Goal: Ask a question

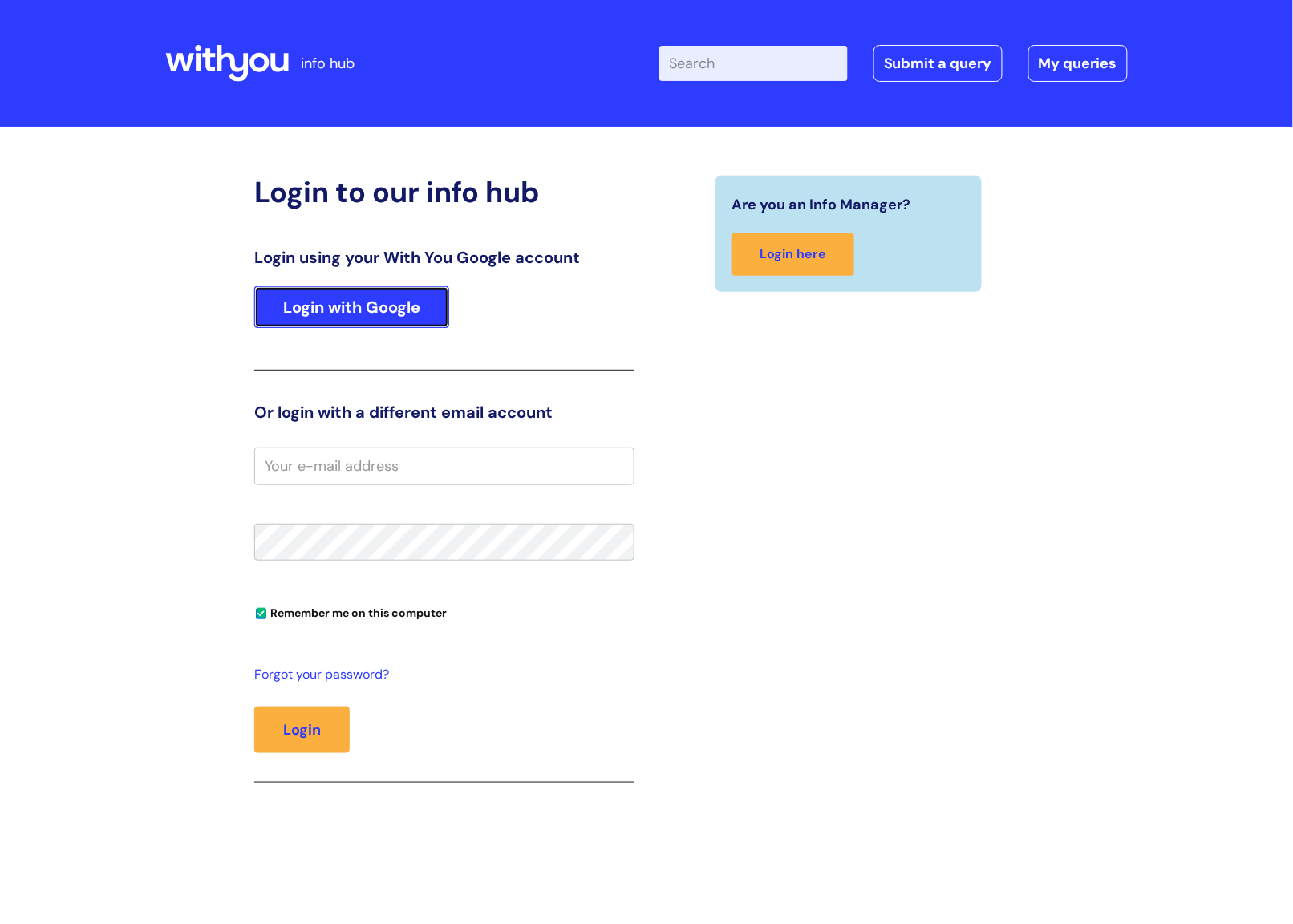
click at [399, 305] on link "Login with Google" at bounding box center [352, 307] width 195 height 42
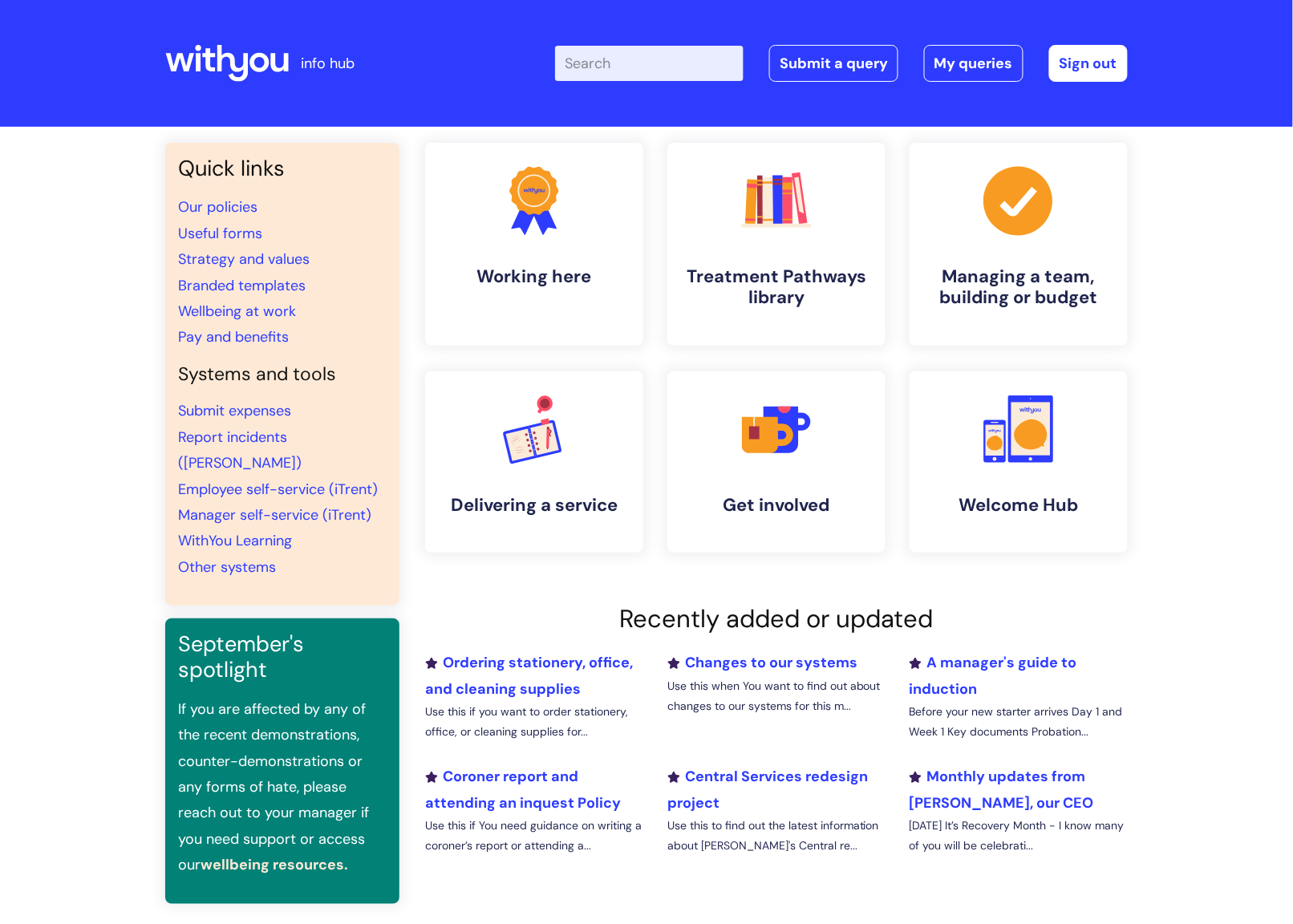
click at [657, 68] on input "Enter your search term here..." at bounding box center [649, 63] width 189 height 36
type input "share"
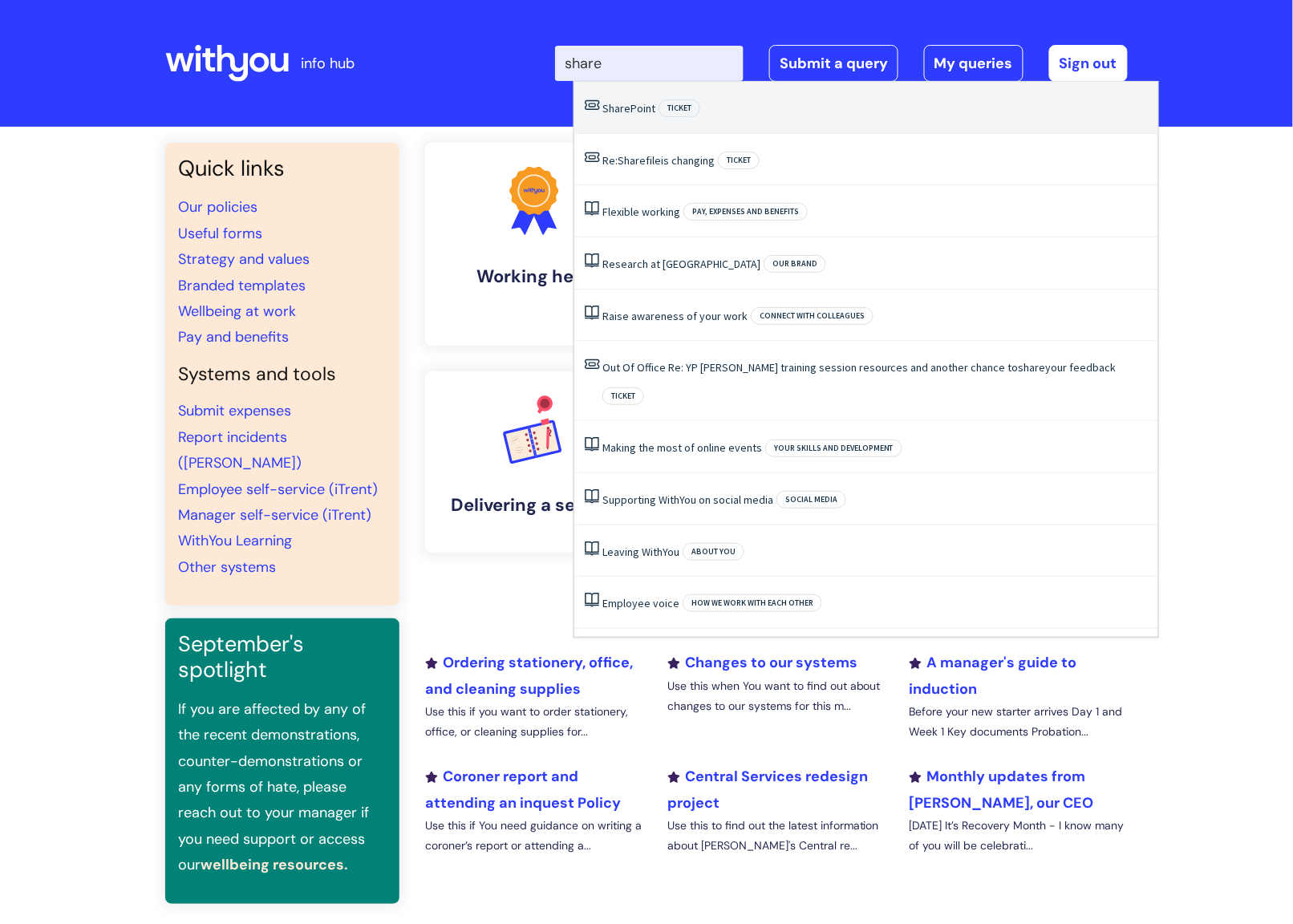
click at [630, 108] on span "SharePoint" at bounding box center [629, 108] width 53 height 15
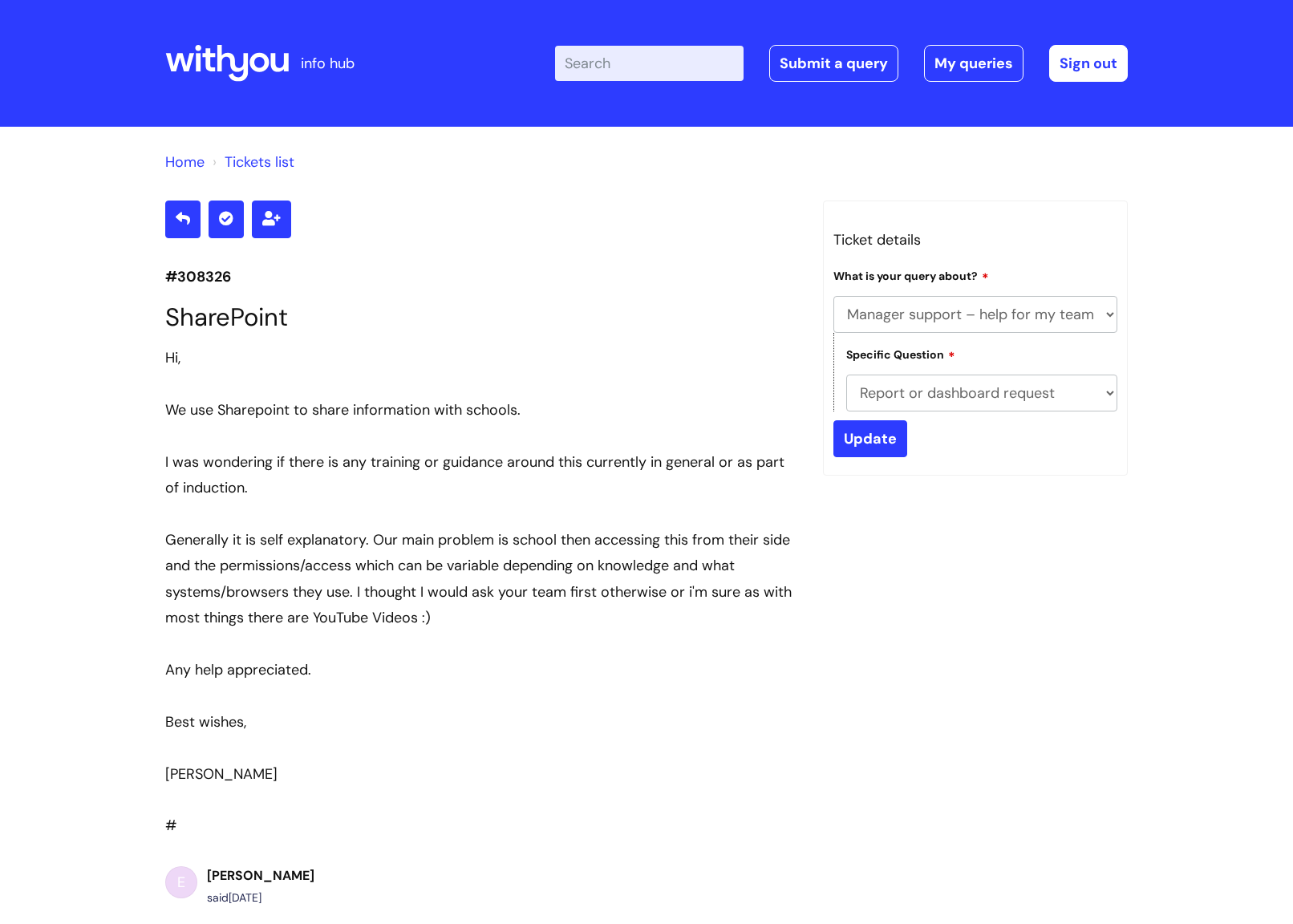
select select "Manager support – help for my team or service, training report requests"
select select "Report or dashboard request"
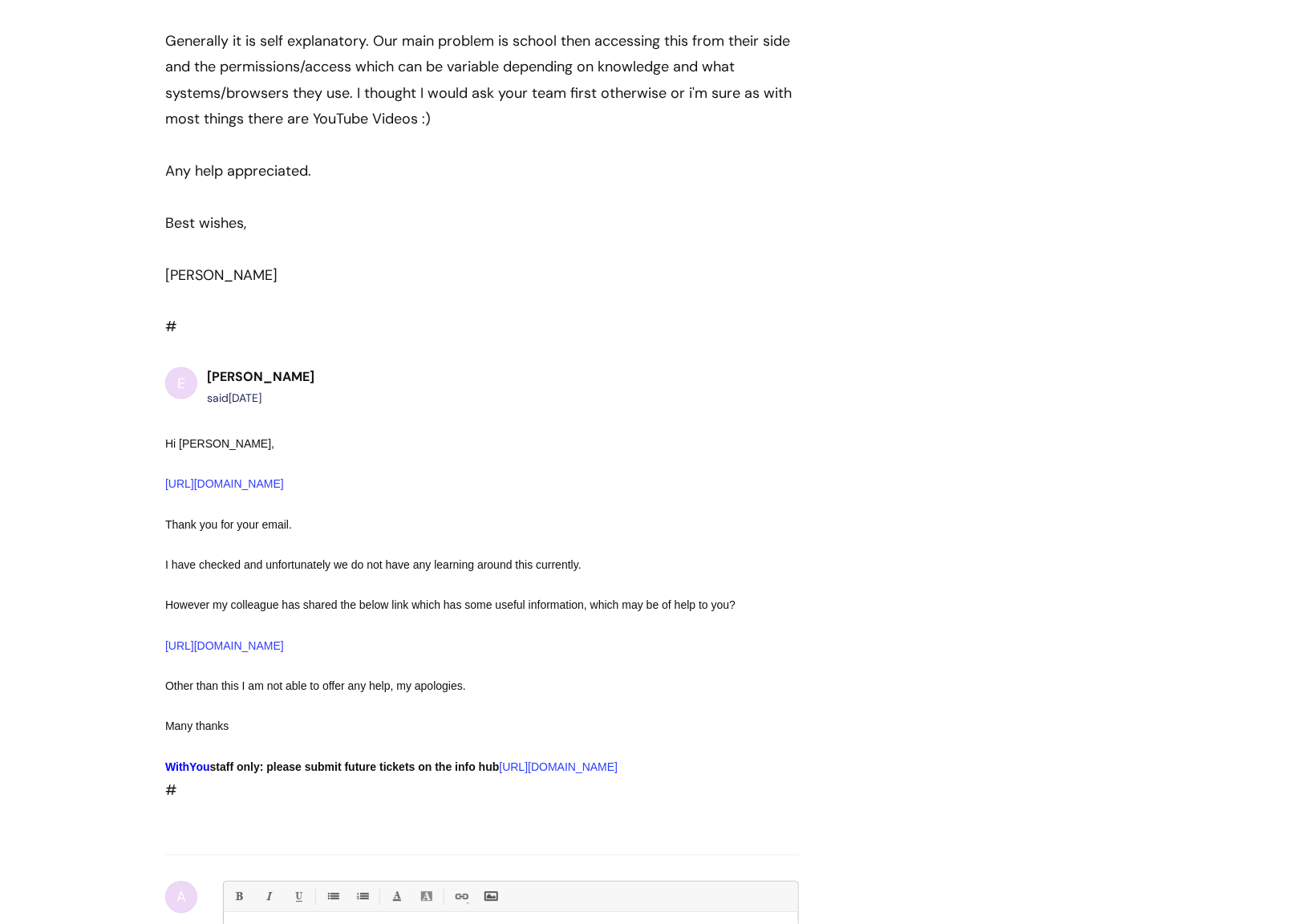
scroll to position [642, 0]
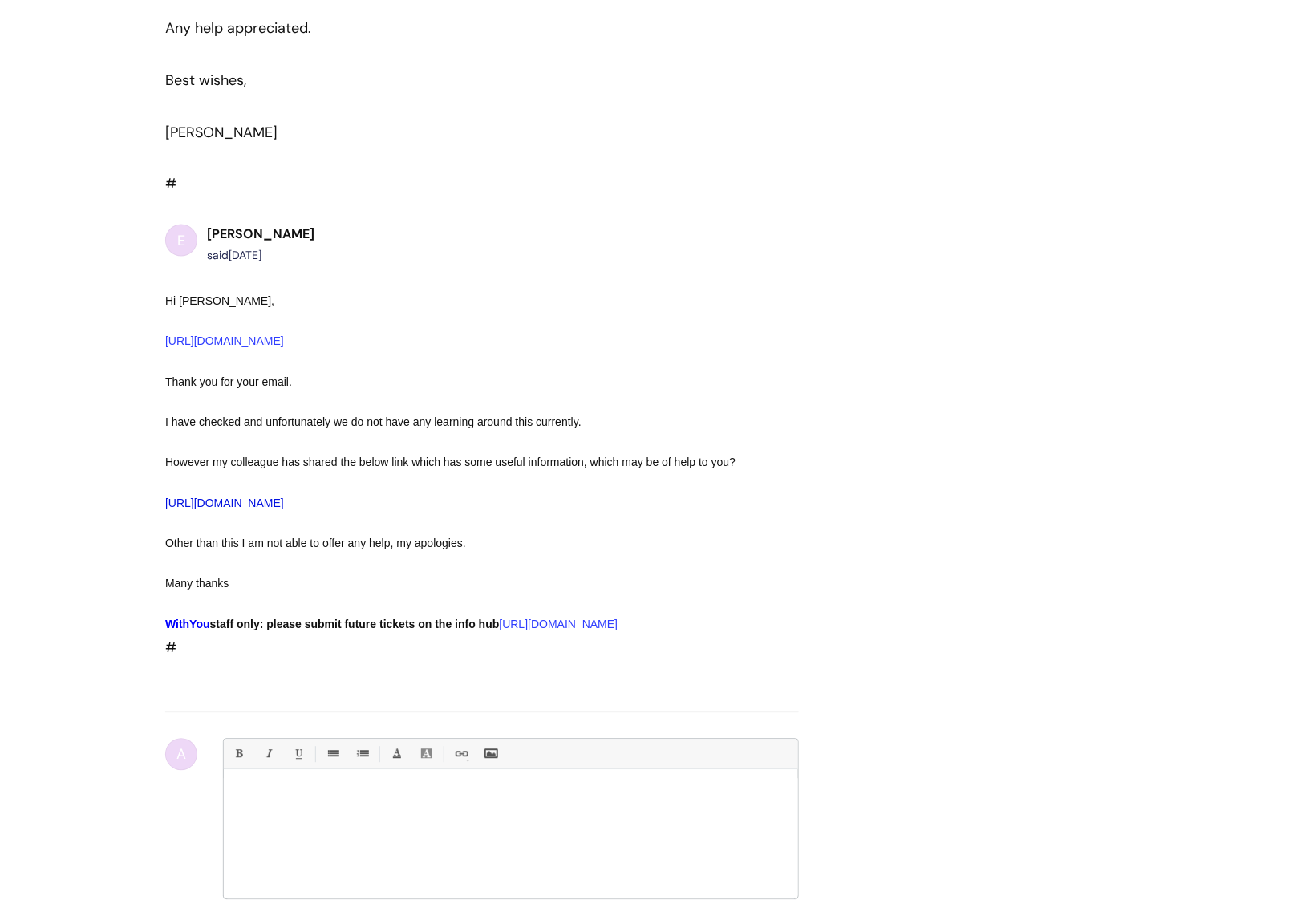
click at [284, 510] on link "https://support.microsoft.com/en-us/office/external-or-guest-sharing-in-onedriv…" at bounding box center [224, 504] width 118 height 13
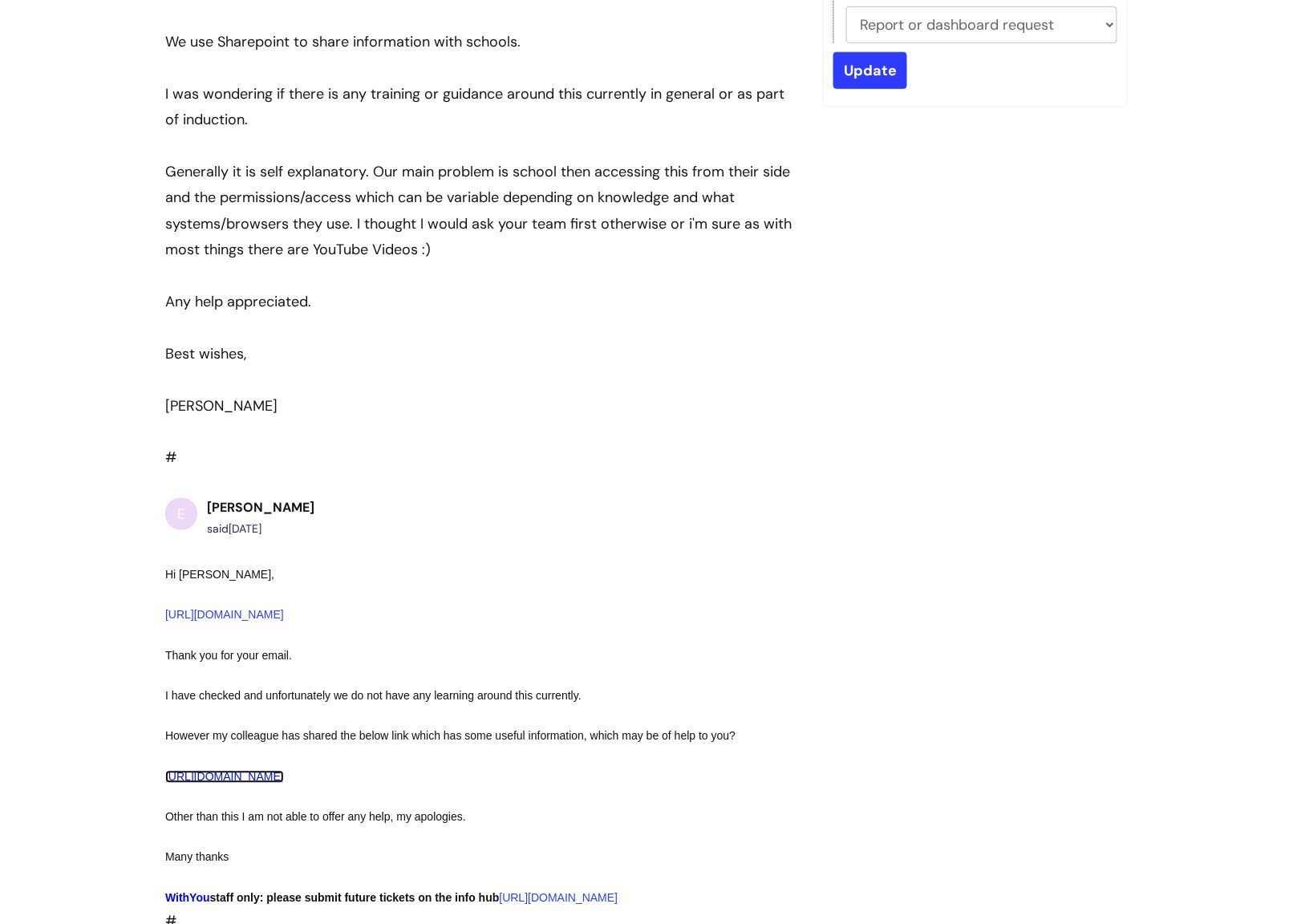
scroll to position [197, 0]
